Goal: Book appointment/travel/reservation

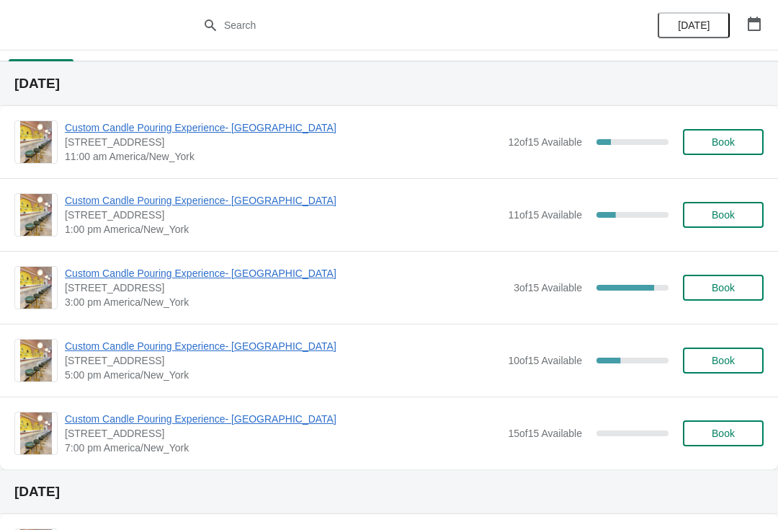
scroll to position [29, 0]
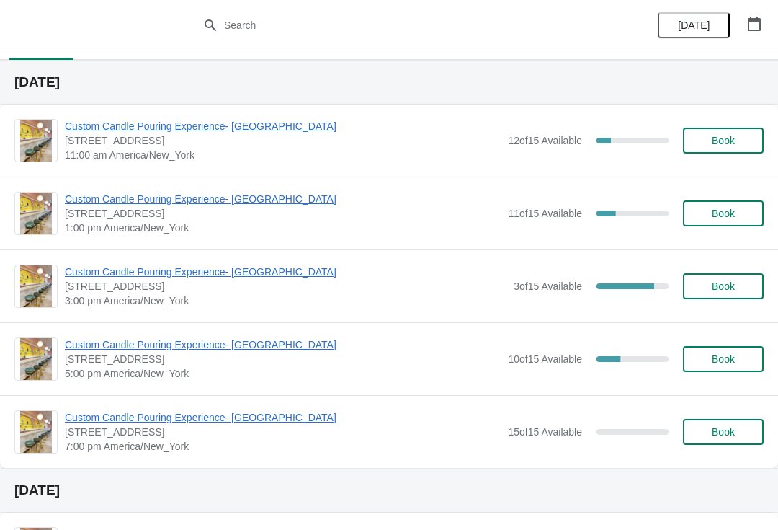
click at [262, 200] on span "Custom Candle Pouring Experience- [GEOGRAPHIC_DATA]" at bounding box center [283, 199] width 436 height 14
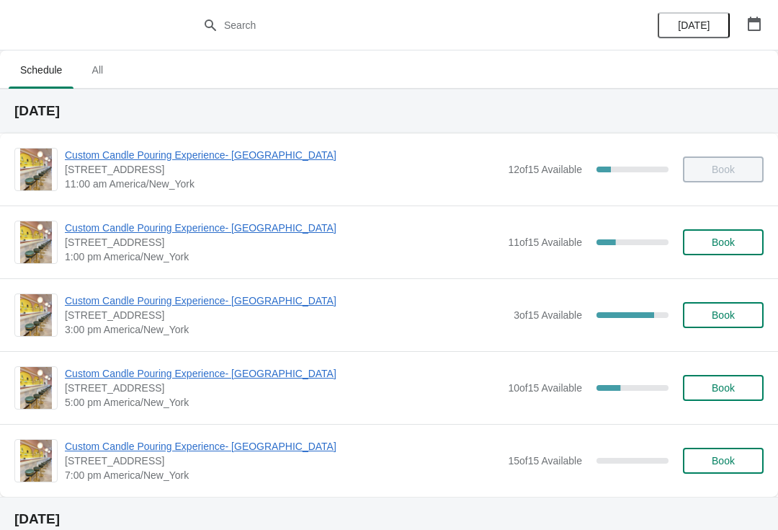
click at [721, 248] on span "Book" at bounding box center [723, 242] width 23 height 12
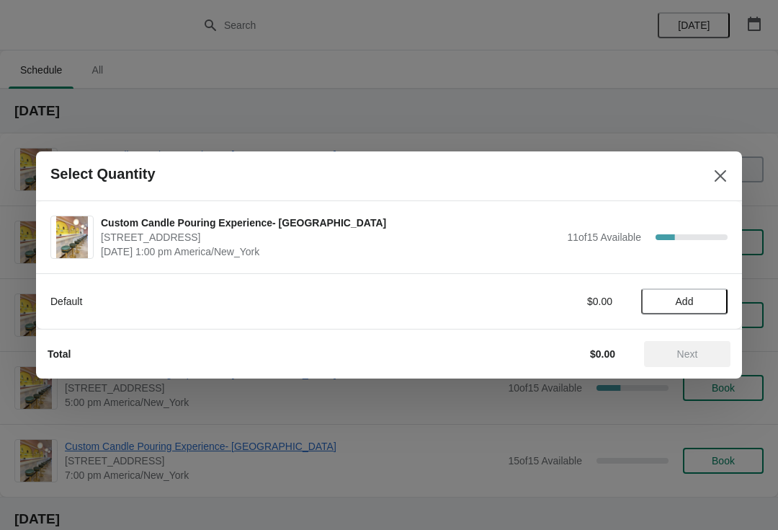
click at [695, 298] on span "Add" at bounding box center [684, 301] width 61 height 12
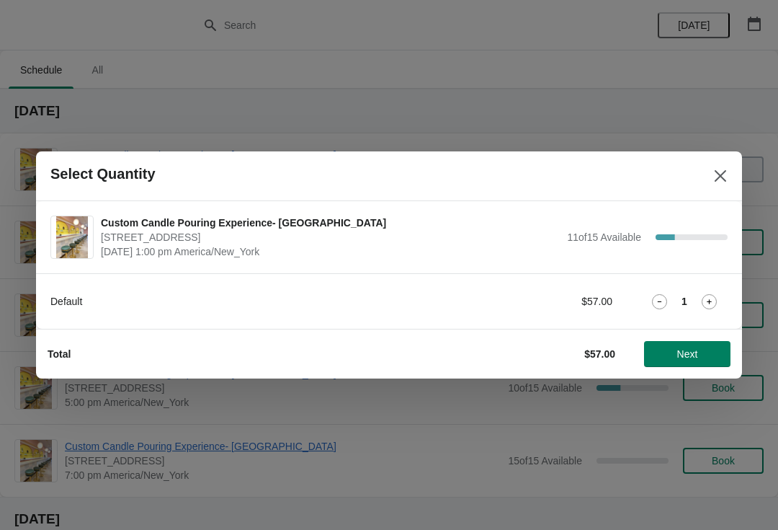
click at [713, 299] on icon at bounding box center [709, 301] width 15 height 15
click at [673, 355] on span "Next" at bounding box center [687, 354] width 63 height 12
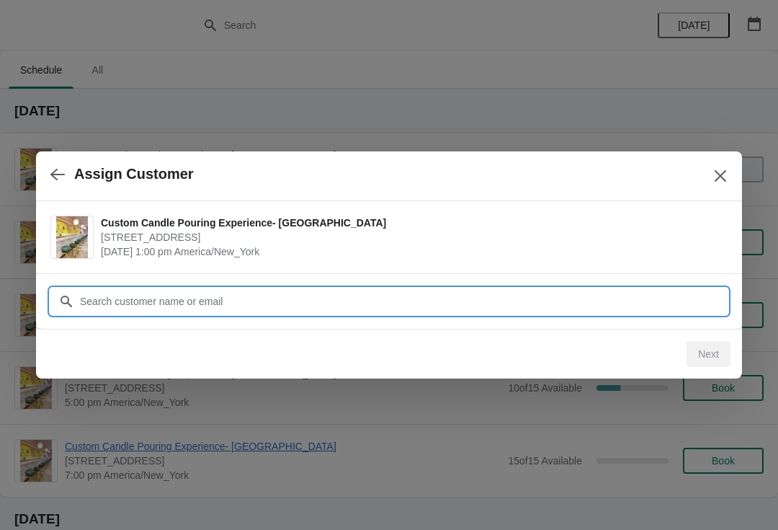
click at [376, 307] on input "Customer" at bounding box center [403, 301] width 648 height 26
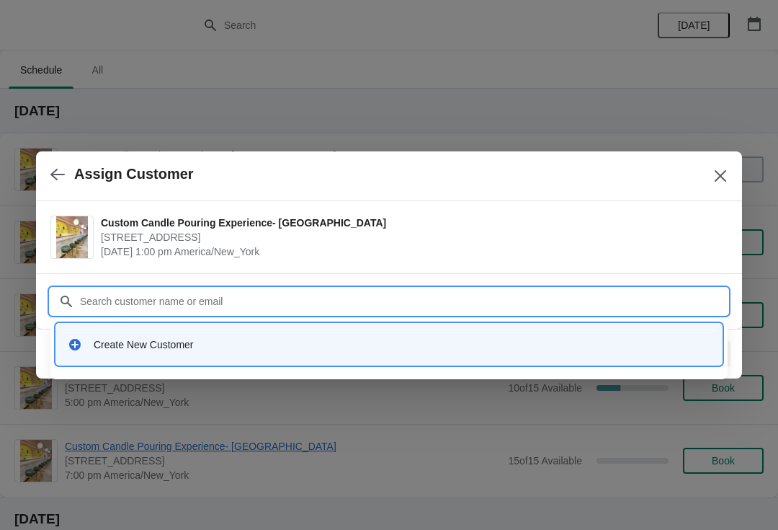
click at [110, 338] on div "Create New Customer" at bounding box center [402, 344] width 617 height 14
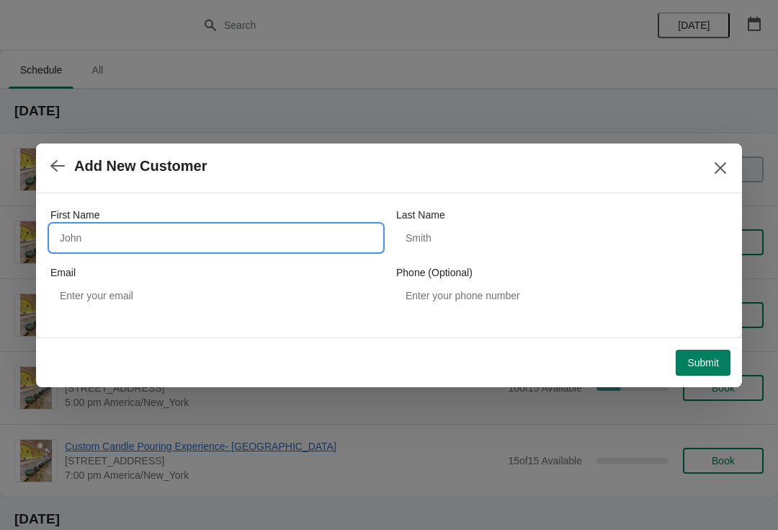
click at [133, 237] on input "First Name" at bounding box center [215, 238] width 331 height 26
type input "[PERSON_NAME]"
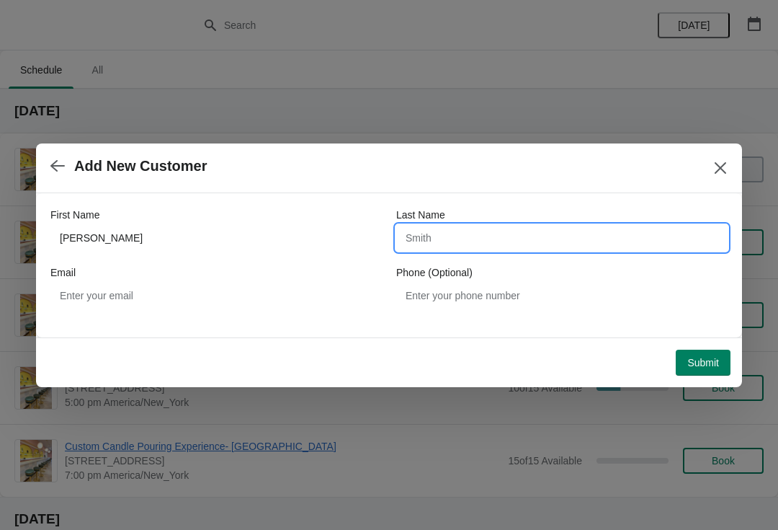
click at [542, 231] on input "Last Name" at bounding box center [561, 238] width 331 height 26
click at [486, 236] on input "[GEOGRAPHIC_DATA]" at bounding box center [561, 238] width 331 height 26
type input "[PERSON_NAME]"
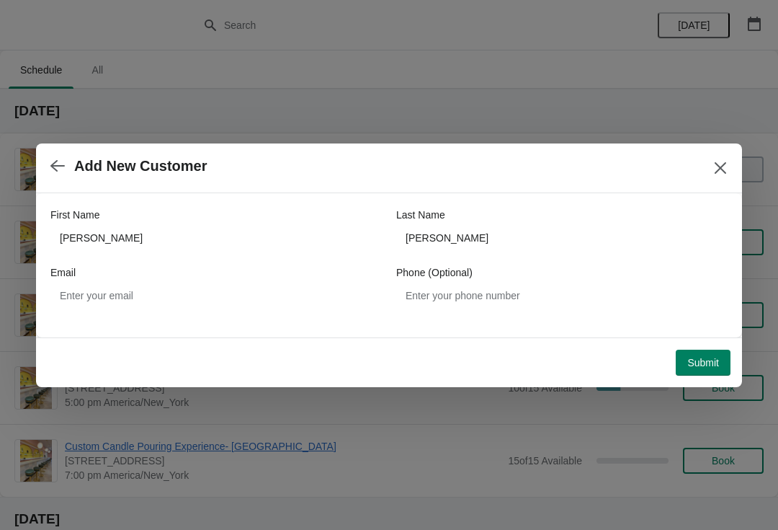
click at [696, 372] on button "Submit" at bounding box center [703, 362] width 55 height 26
